Goal: Task Accomplishment & Management: Manage account settings

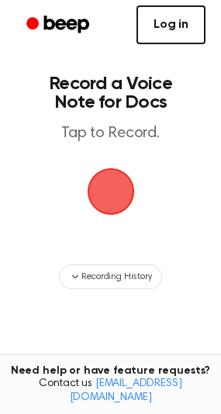
click at [174, 29] on link "Log in" at bounding box center [170, 24] width 69 height 39
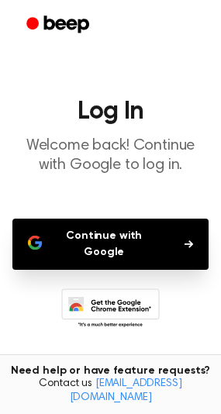
click at [156, 240] on button "Continue with Google" at bounding box center [110, 244] width 196 height 51
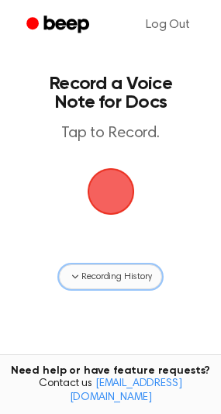
click at [102, 282] on span "Recording History" at bounding box center [116, 277] width 70 height 14
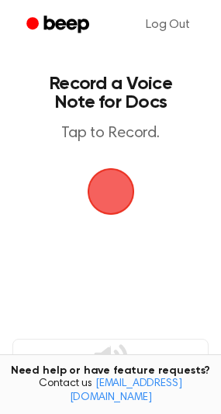
click at [103, 196] on span "button" at bounding box center [110, 191] width 53 height 53
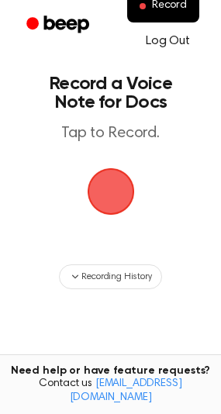
click at [170, 40] on link "Log Out" at bounding box center [167, 40] width 75 height 37
